Goal: Obtain resource: Obtain resource

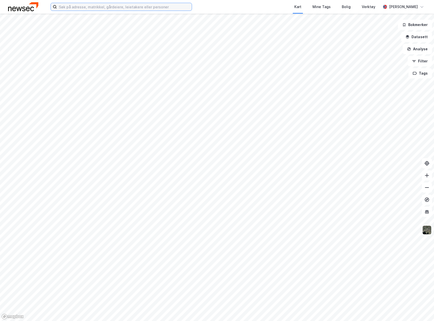
click at [86, 9] on input at bounding box center [124, 7] width 135 height 8
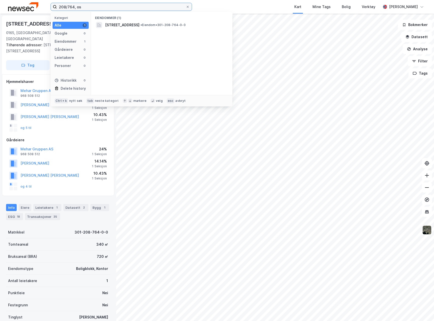
click at [92, 6] on input "208/764, os" at bounding box center [121, 7] width 129 height 8
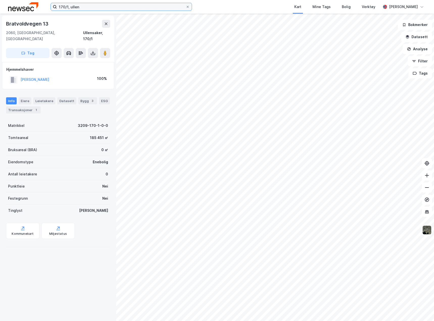
click at [88, 5] on input "170/1, ullen" at bounding box center [121, 7] width 129 height 8
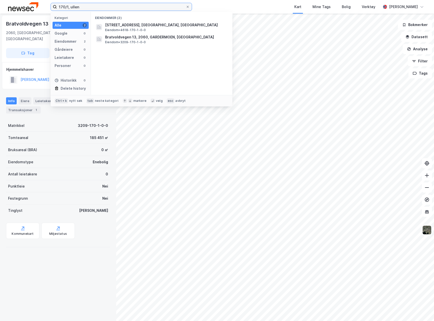
click at [88, 5] on input "170/1, ullen" at bounding box center [121, 7] width 129 height 8
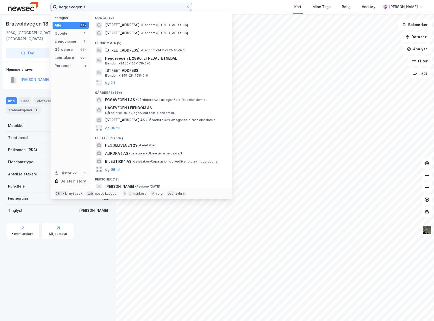
click at [75, 6] on input "heggevegen 1" at bounding box center [121, 7] width 129 height 8
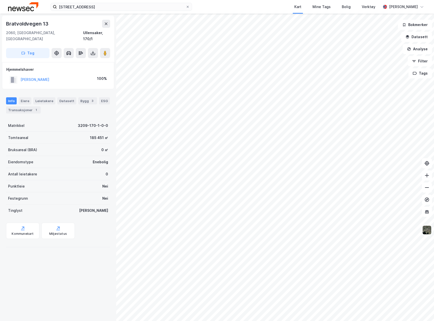
drag, startPoint x: 85, startPoint y: 263, endPoint x: 85, endPoint y: 260, distance: 3.1
click at [85, 263] on div "Bratvoldvegen 13 2060, [GEOGRAPHIC_DATA], [GEOGRAPHIC_DATA] Ullensaker, 170/1 T…" at bounding box center [58, 167] width 116 height 307
click at [114, 8] on input "[STREET_ADDRESS]" at bounding box center [121, 7] width 129 height 8
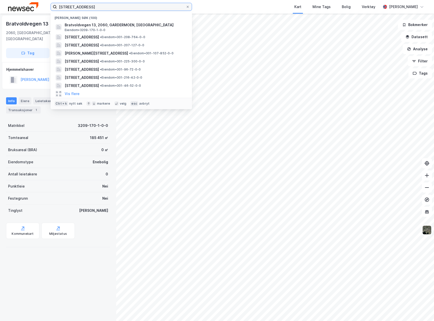
click at [114, 8] on input "[STREET_ADDRESS]" at bounding box center [121, 7] width 129 height 8
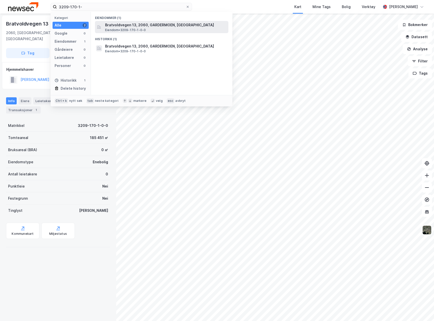
click at [120, 27] on span "Bratvoldvegen 13, 2060, GARDERMOEN, [GEOGRAPHIC_DATA]" at bounding box center [165, 25] width 121 height 6
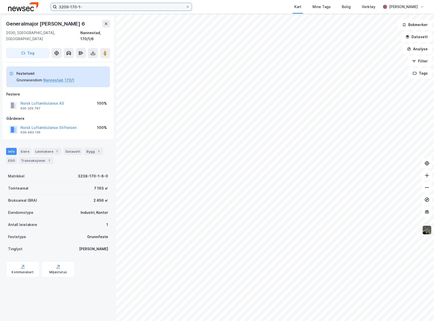
click at [88, 5] on input "3209-170-1-" at bounding box center [121, 7] width 129 height 8
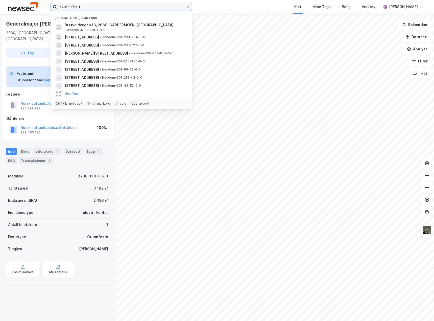
click at [88, 5] on input "3209-170-1-" at bounding box center [121, 7] width 129 height 8
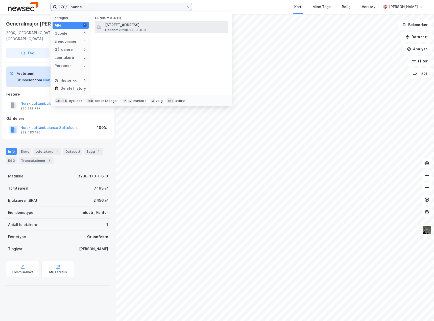
type input "170/1, nanne"
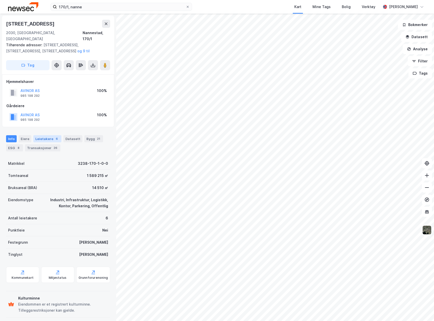
click at [38, 135] on div "Leietakere 6" at bounding box center [47, 138] width 28 height 7
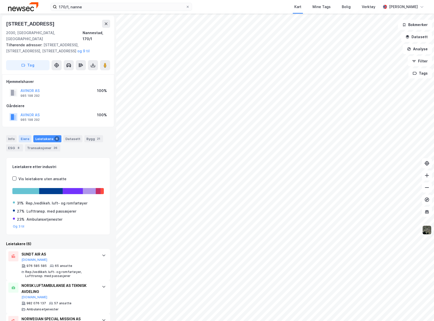
click at [23, 135] on div "Eiere" at bounding box center [25, 138] width 13 height 7
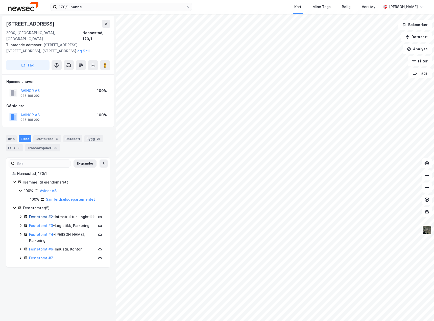
click at [45, 214] on link "Festetomt #2" at bounding box center [41, 216] width 24 height 4
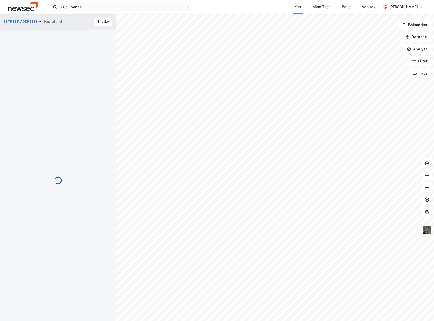
scroll to position [1, 0]
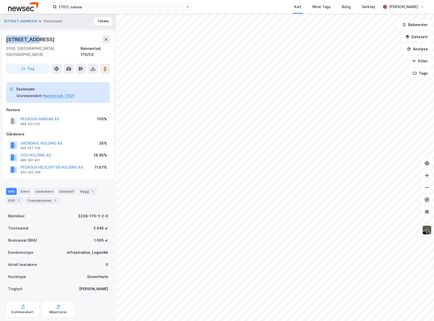
drag, startPoint x: 39, startPoint y: 39, endPoint x: 7, endPoint y: 41, distance: 31.4
click at [7, 41] on div "[STREET_ADDRESS]" at bounding box center [58, 39] width 104 height 8
copy div "[STREET_ADDRESS]"
click at [8, 47] on div "2030, [GEOGRAPHIC_DATA], [GEOGRAPHIC_DATA]" at bounding box center [43, 51] width 74 height 12
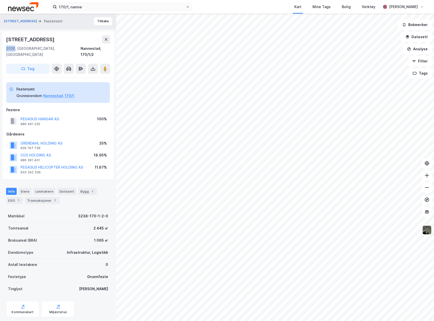
copy div "2030"
click at [28, 50] on div "2030, [GEOGRAPHIC_DATA], [GEOGRAPHIC_DATA]" at bounding box center [43, 51] width 74 height 12
copy div "Nannestad"
click at [14, 197] on div "ESG 1" at bounding box center [14, 200] width 17 height 7
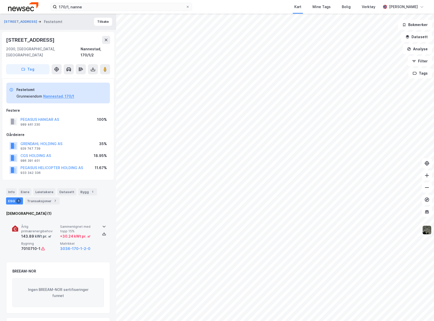
click at [88, 241] on span "Matrikkel" at bounding box center [78, 243] width 37 height 4
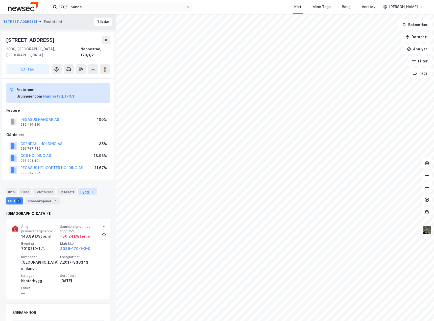
click at [85, 188] on div "Bygg 1" at bounding box center [87, 191] width 19 height 7
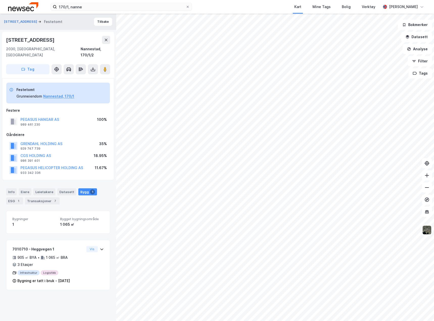
drag, startPoint x: 12, startPoint y: 187, endPoint x: 16, endPoint y: 188, distance: 4.5
click at [12, 188] on div "Info" at bounding box center [11, 191] width 11 height 7
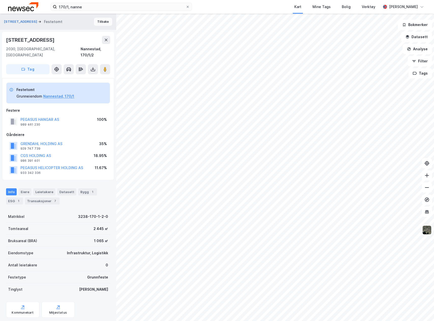
click at [96, 22] on button "Tilbake" at bounding box center [103, 22] width 18 height 8
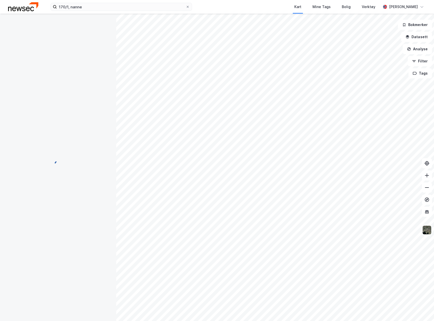
scroll to position [1, 0]
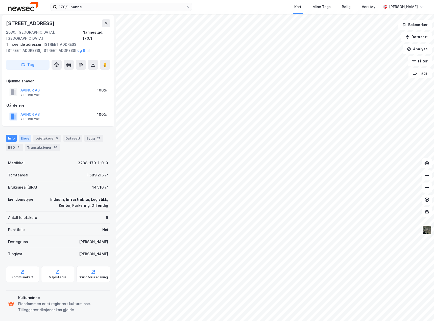
click at [24, 135] on div "Eiere" at bounding box center [25, 138] width 13 height 7
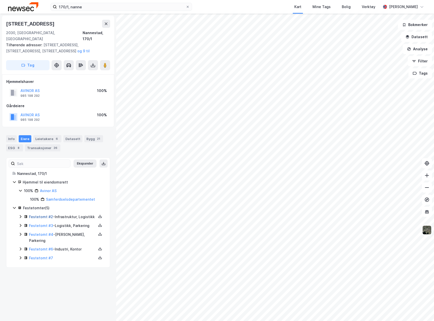
click at [47, 214] on link "Festetomt #2" at bounding box center [41, 216] width 24 height 4
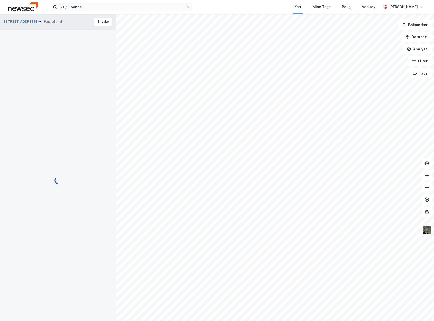
scroll to position [1, 0]
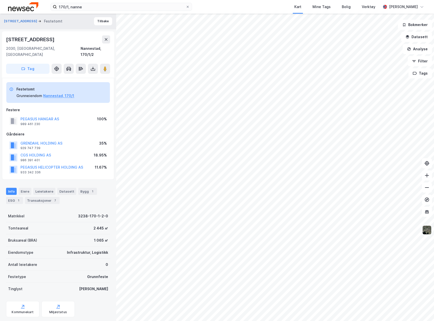
click at [425, 232] on img at bounding box center [427, 230] width 10 height 10
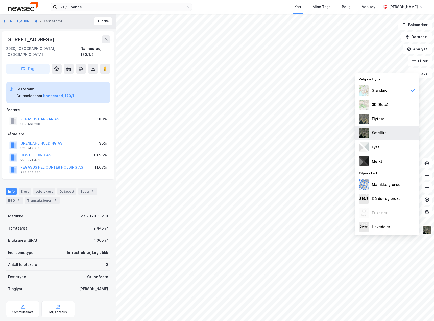
click at [400, 131] on div "Satellitt" at bounding box center [387, 133] width 65 height 14
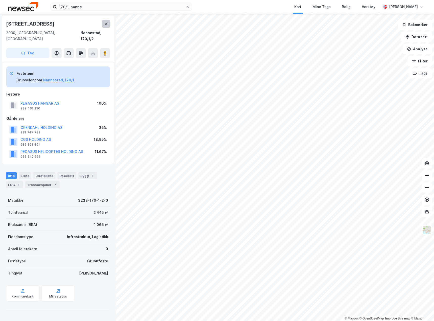
click at [105, 24] on icon at bounding box center [106, 24] width 4 height 4
click at [426, 231] on img at bounding box center [427, 230] width 10 height 10
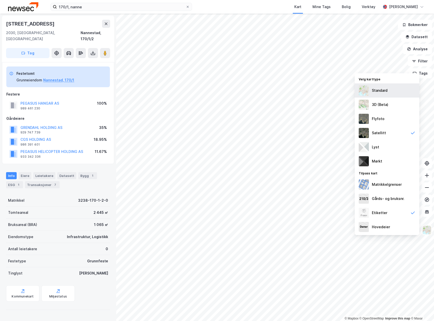
click at [383, 92] on div "Standard" at bounding box center [380, 90] width 16 height 6
click at [428, 232] on img at bounding box center [427, 230] width 10 height 10
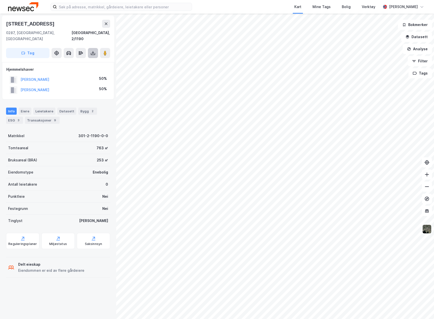
click at [94, 51] on icon at bounding box center [92, 53] width 5 height 5
click at [82, 61] on div "Last ned grunnbok" at bounding box center [67, 63] width 29 height 4
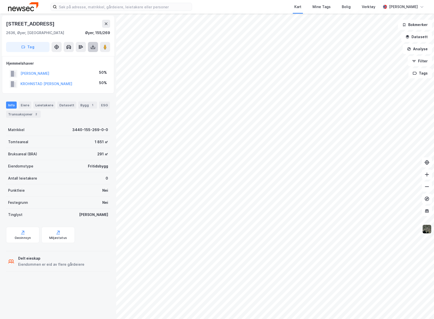
click at [94, 47] on icon at bounding box center [92, 46] width 5 height 5
click at [77, 58] on div "Last ned grunnbok" at bounding box center [67, 57] width 29 height 4
